Goal: Find contact information: Find contact information

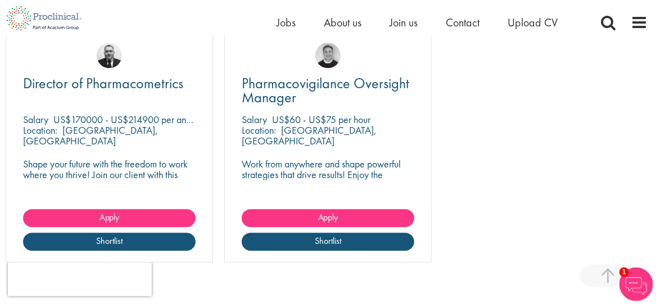
scroll to position [1214, 0]
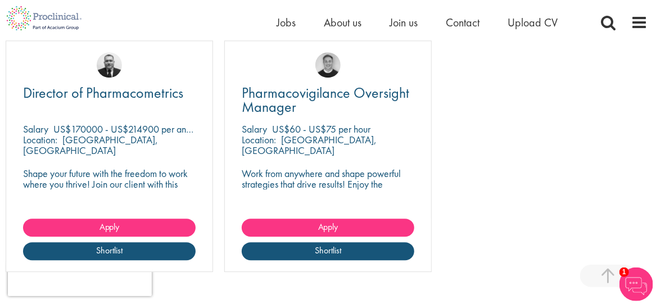
click at [134, 148] on div "Location: [GEOGRAPHIC_DATA], [GEOGRAPHIC_DATA]" at bounding box center [109, 145] width 173 height 22
click at [162, 158] on div "Director of Pharmacometrics [GEOGRAPHIC_DATA] US$170000 - US$214900 per annum L…" at bounding box center [109, 156] width 207 height 232
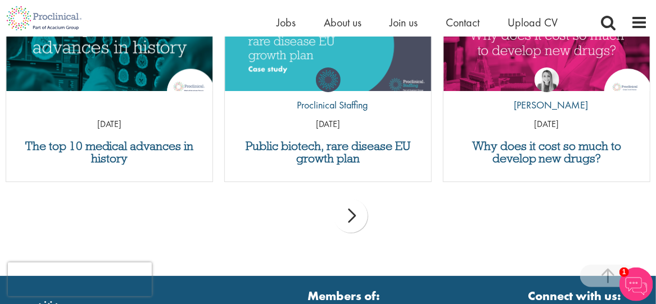
scroll to position [1596, 0]
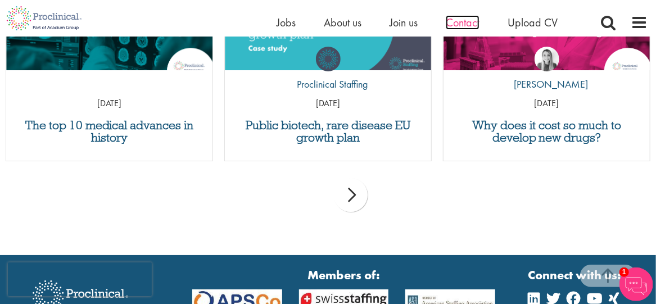
click at [469, 20] on span "Contact" at bounding box center [463, 22] width 34 height 15
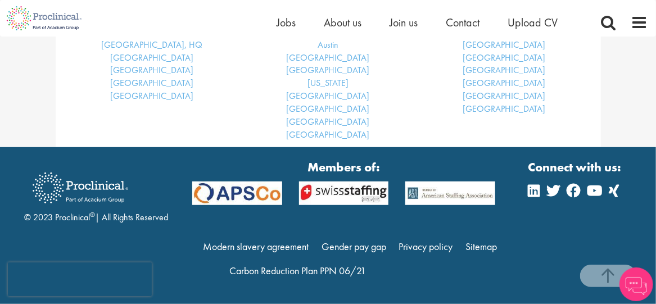
scroll to position [515, 0]
